Goal: Communication & Community: Participate in discussion

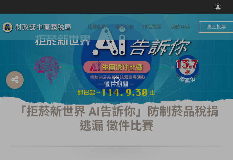
select select "vote"
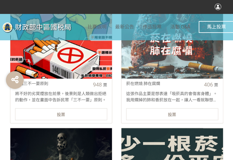
scroll to position [267, 0]
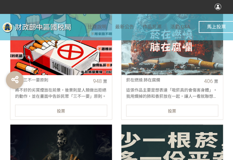
click at [69, 113] on div "投票" at bounding box center [61, 111] width 92 height 12
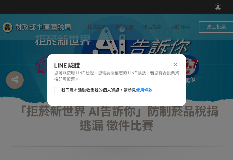
scroll to position [0, 0]
click at [57, 91] on div at bounding box center [57, 90] width 6 height 6
checkbox input "true"
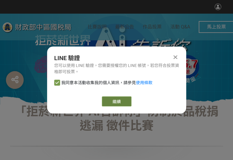
click at [116, 99] on button "繼續" at bounding box center [117, 101] width 30 height 10
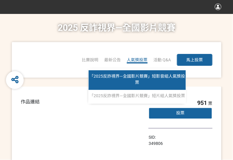
click at [139, 79] on link "「2025反詐視界—全國影片競賽」短影音組人氣獎投票" at bounding box center [137, 80] width 97 height 20
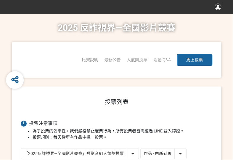
click at [167, 153] on select "作品 - 由新到舊 作品 - 由舊到新 票數 - 由多到少 票數 - 由少到多" at bounding box center [164, 153] width 46 height 10
select select "vote"
click at [141, 148] on select "作品 - 由新到舊 作品 - 由舊到新 票數 - 由多到少 票數 - 由少到多" at bounding box center [164, 153] width 46 height 10
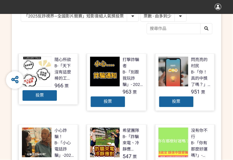
scroll to position [148, 0]
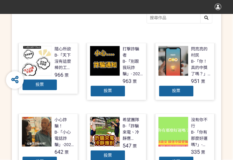
click at [27, 80] on div "投票" at bounding box center [40, 85] width 36 height 12
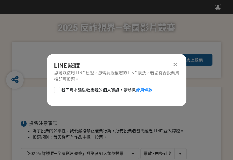
scroll to position [0, 0]
click at [59, 90] on div at bounding box center [57, 90] width 6 height 6
checkbox input "true"
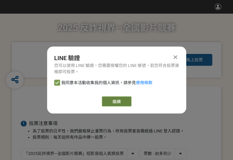
click at [117, 100] on button "繼續" at bounding box center [117, 101] width 30 height 10
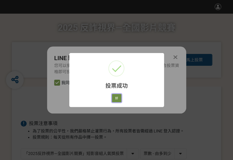
click at [117, 98] on button "好" at bounding box center [116, 98] width 9 height 8
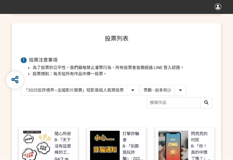
scroll to position [95, 0]
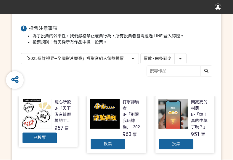
click at [94, 56] on select "「2025反詐視界—全國影片競賽」短影音組人氣獎投票 「2025反詐視界—全國影片競賽」短片組人氣獎投票" at bounding box center [80, 58] width 118 height 10
select select "13146"
click at [21, 53] on select "「2025反詐視界—全國影片競賽」短影音組人氣獎投票 「2025反詐視界—全國影片競賽」短片組人氣獎投票" at bounding box center [80, 58] width 118 height 10
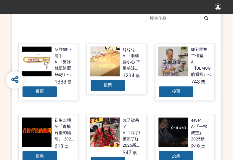
scroll to position [148, 0]
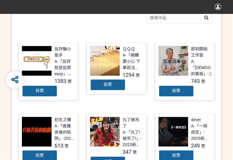
drag, startPoint x: 32, startPoint y: 88, endPoint x: 46, endPoint y: 86, distance: 14.9
click at [32, 88] on div "投票" at bounding box center [40, 91] width 36 height 12
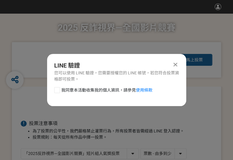
click at [56, 90] on div at bounding box center [57, 90] width 6 height 6
checkbox input "true"
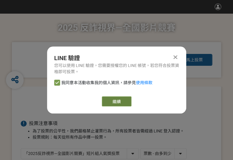
click at [114, 97] on button "繼續" at bounding box center [117, 101] width 30 height 10
